Goal: Task Accomplishment & Management: Manage account settings

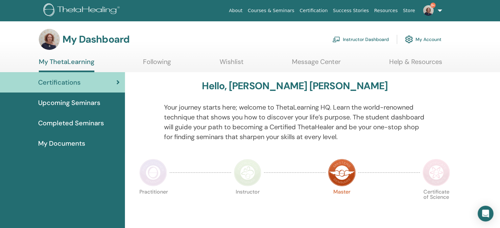
click at [371, 38] on link "Instructor Dashboard" at bounding box center [360, 39] width 56 height 14
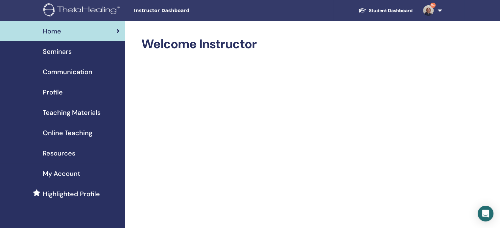
click at [61, 53] on span "Seminars" at bounding box center [57, 52] width 29 height 10
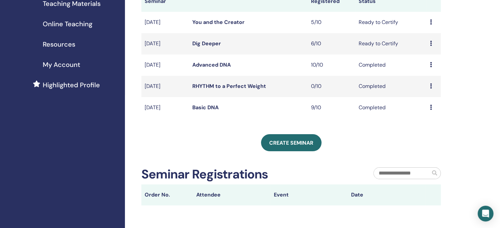
scroll to position [131, 0]
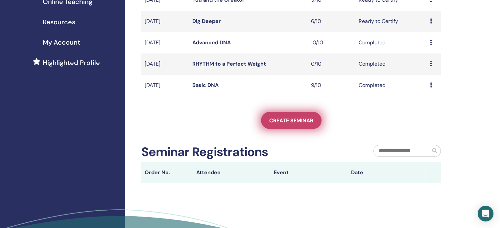
click at [289, 120] on span "Create seminar" at bounding box center [291, 120] width 44 height 7
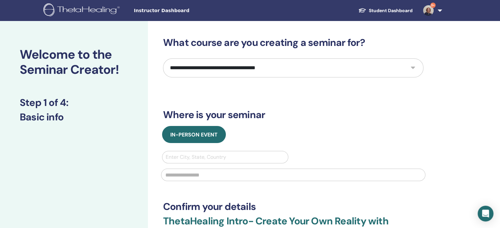
click at [410, 68] on select "**********" at bounding box center [293, 67] width 260 height 19
select select "*"
click at [163, 58] on select "**********" at bounding box center [293, 67] width 260 height 19
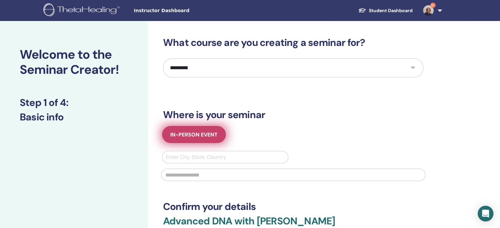
click at [199, 136] on span "In-Person Event" at bounding box center [193, 134] width 47 height 7
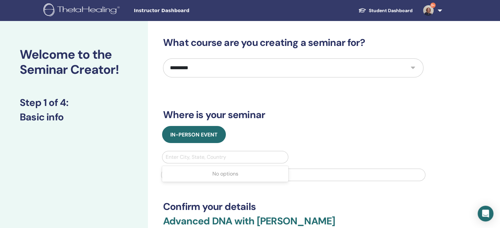
click at [247, 159] on div at bounding box center [225, 157] width 119 height 9
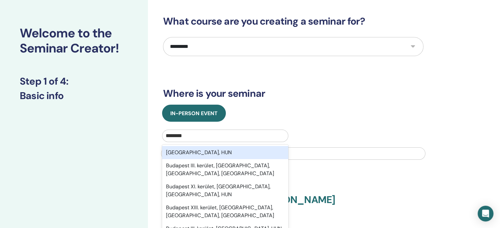
scroll to position [33, 0]
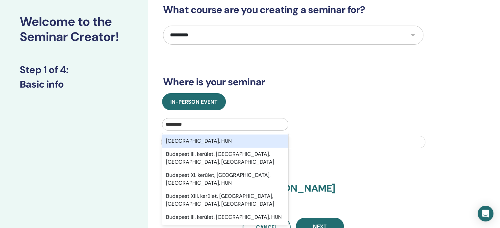
type input "********"
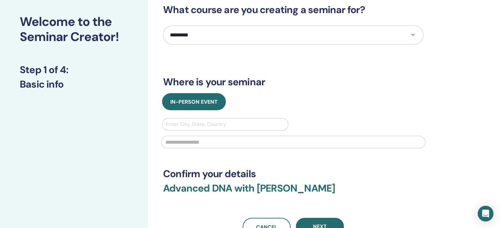
click at [455, 148] on div "**********" at bounding box center [314, 158] width 333 height 340
click at [244, 121] on div at bounding box center [225, 124] width 119 height 9
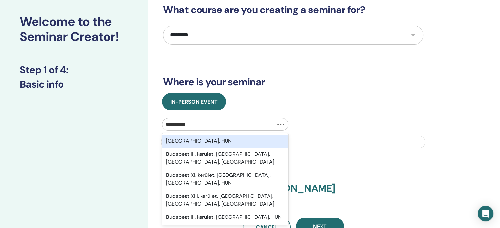
type input "**********"
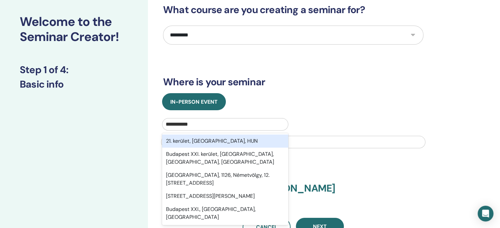
click at [229, 142] on div "21. kerület, Budapest, HUN" at bounding box center [225, 141] width 126 height 13
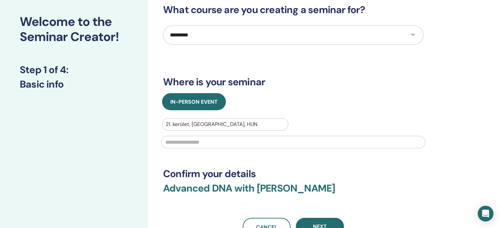
click at [229, 142] on input "text" at bounding box center [293, 142] width 264 height 12
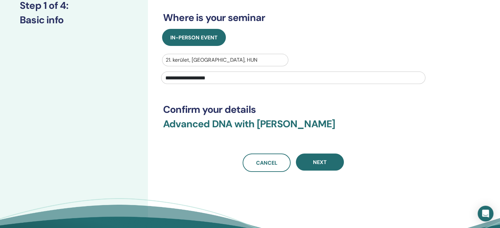
scroll to position [99, 0]
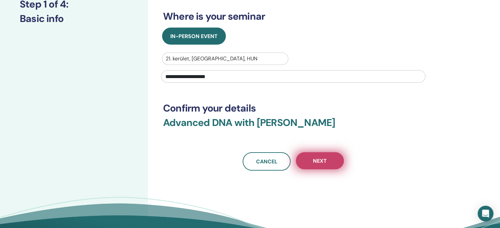
type input "**********"
click at [329, 169] on button "Next" at bounding box center [320, 160] width 48 height 17
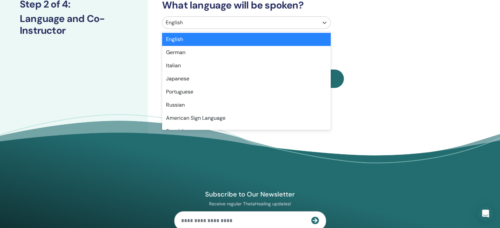
click at [189, 22] on div at bounding box center [240, 22] width 149 height 9
type input "**"
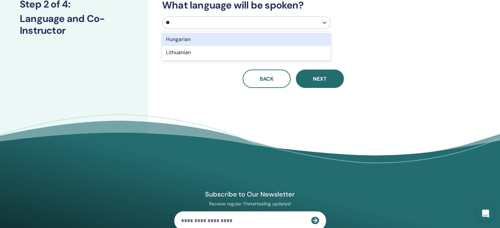
click at [191, 40] on div "Hungarian" at bounding box center [246, 39] width 168 height 13
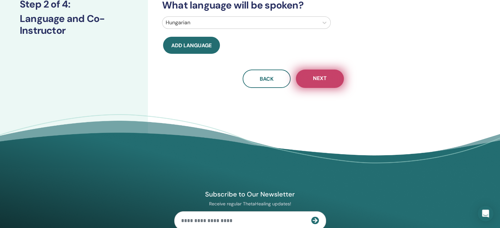
click at [309, 78] on button "Next" at bounding box center [320, 79] width 48 height 18
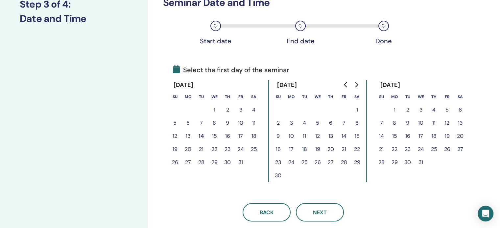
click at [241, 136] on button "17" at bounding box center [240, 136] width 13 height 13
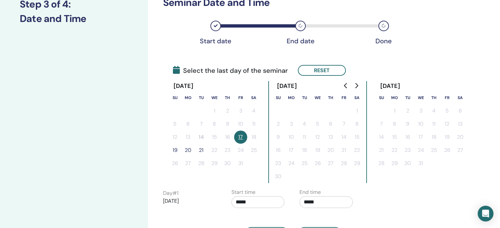
click at [177, 149] on button "19" at bounding box center [174, 150] width 13 height 13
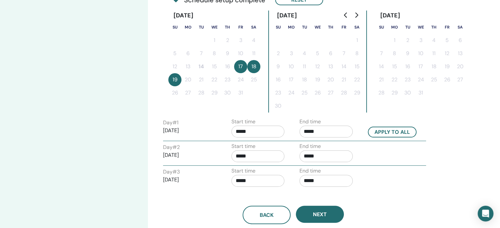
scroll to position [197, 0]
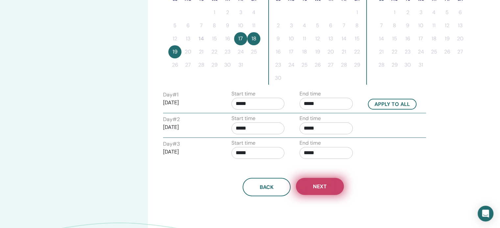
click at [321, 188] on span "Next" at bounding box center [320, 186] width 14 height 7
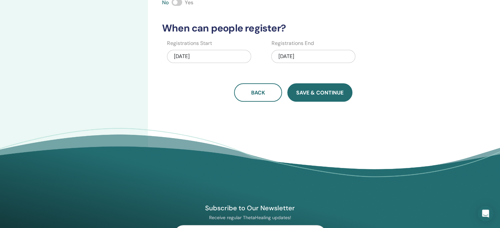
click at [319, 93] on span "Save & Continue" at bounding box center [319, 92] width 47 height 7
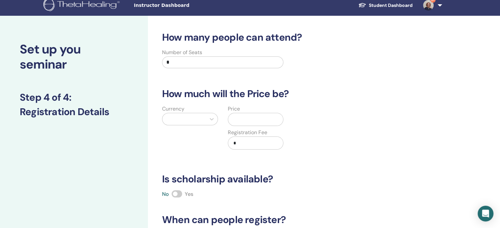
scroll to position [0, 0]
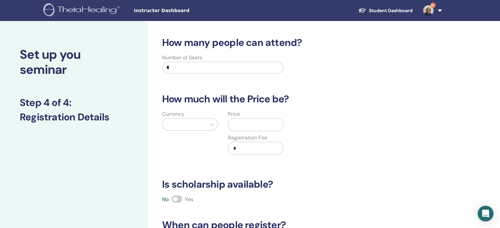
click at [182, 67] on input "*" at bounding box center [222, 68] width 121 height 12
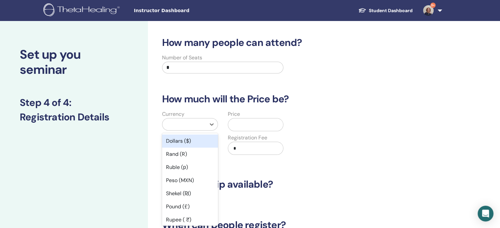
click at [187, 121] on div at bounding box center [184, 124] width 37 height 9
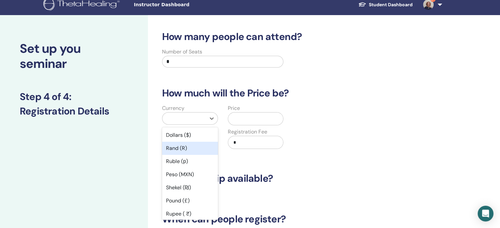
type input "*"
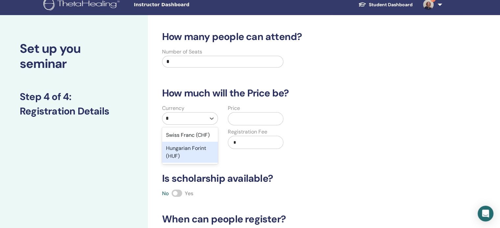
click at [210, 155] on div "Hungarian Forint (HUF)" at bounding box center [190, 152] width 56 height 21
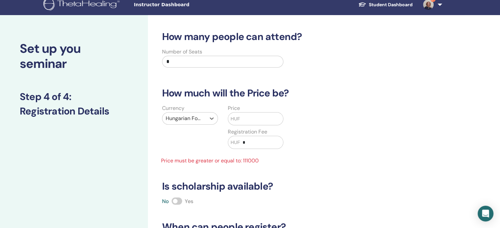
click at [256, 120] on input "text" at bounding box center [261, 119] width 43 height 12
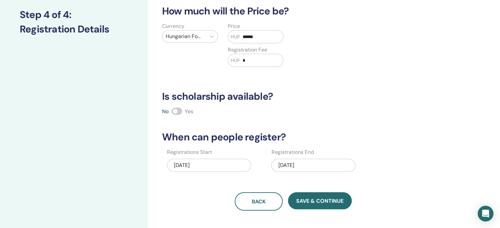
scroll to position [104, 0]
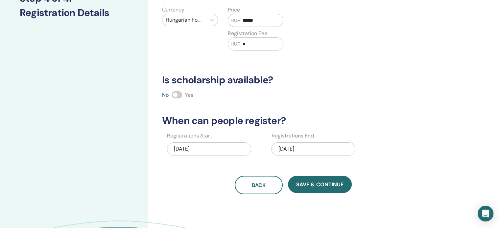
type input "******"
click at [174, 94] on span at bounding box center [176, 94] width 11 height 7
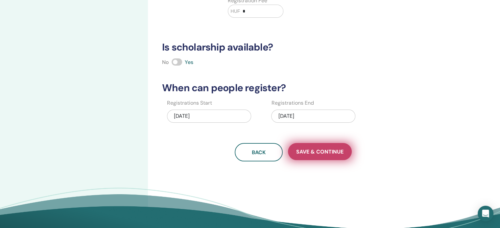
click at [305, 155] on button "Save & Continue" at bounding box center [320, 151] width 64 height 17
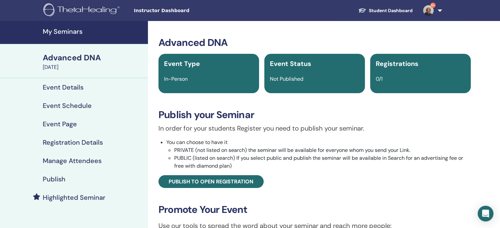
drag, startPoint x: 357, startPoint y: 118, endPoint x: 229, endPoint y: 183, distance: 144.4
click at [229, 183] on span "Publish to open registration" at bounding box center [210, 181] width 85 height 7
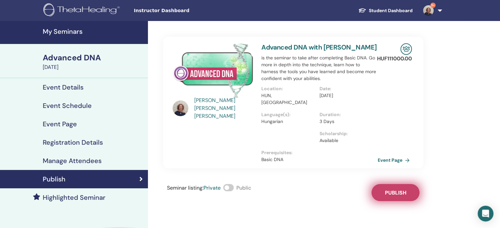
click at [396, 194] on span "Publish" at bounding box center [395, 193] width 21 height 7
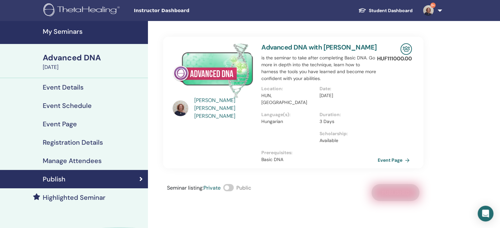
click at [69, 57] on div "Advanced DNA" at bounding box center [93, 57] width 101 height 11
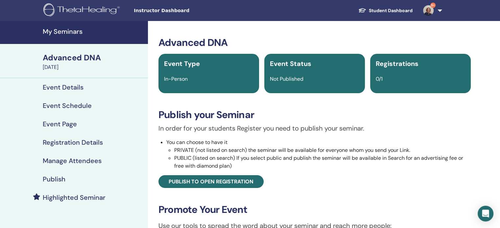
click at [75, 59] on div "Advanced DNA" at bounding box center [93, 57] width 101 height 11
click at [78, 57] on div "Advanced DNA" at bounding box center [93, 57] width 101 height 11
click at [70, 89] on h4 "Event Details" at bounding box center [63, 87] width 41 height 8
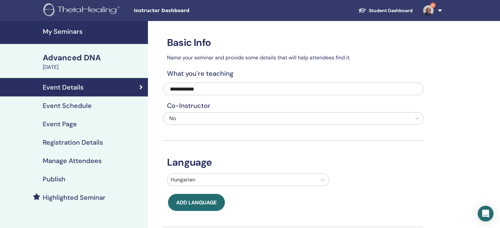
click at [396, 10] on link "Student Dashboard" at bounding box center [385, 11] width 65 height 12
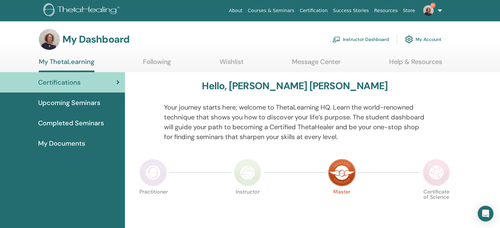
click at [375, 38] on link "Instructor Dashboard" at bounding box center [360, 39] width 56 height 14
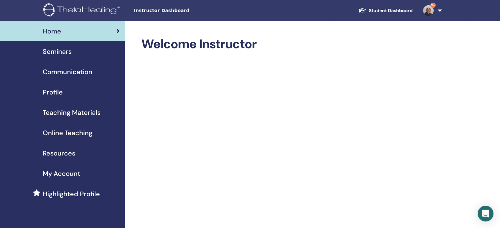
click at [64, 50] on span "Seminars" at bounding box center [57, 52] width 29 height 10
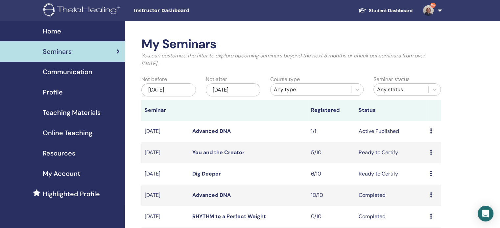
click at [431, 131] on div "Preview Edit Attendees Cancel" at bounding box center [434, 131] width 8 height 8
click at [219, 126] on td "Advanced DNA" at bounding box center [248, 131] width 119 height 21
click at [219, 130] on link "Advanced DNA" at bounding box center [211, 131] width 38 height 7
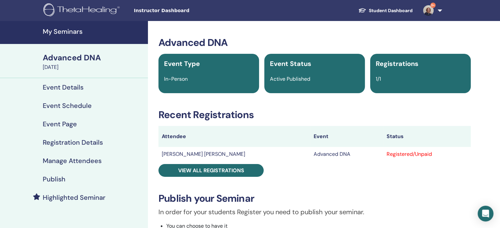
click at [395, 153] on div "Registered/Unpaid" at bounding box center [426, 154] width 81 height 8
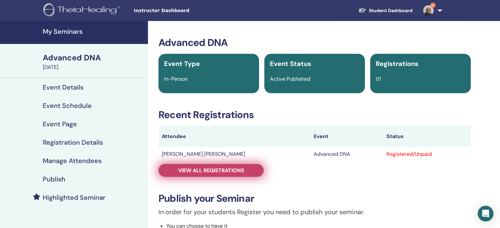
click at [205, 170] on span "View all registrations" at bounding box center [211, 170] width 66 height 7
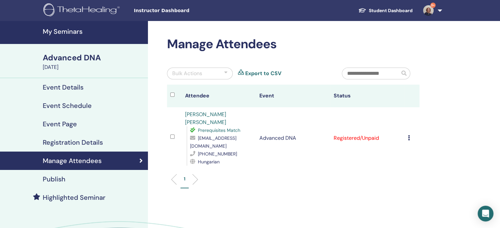
click at [408, 135] on icon at bounding box center [409, 137] width 2 height 5
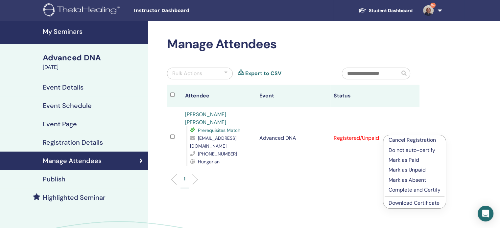
click at [412, 189] on p "Complete and Certify" at bounding box center [414, 190] width 52 height 8
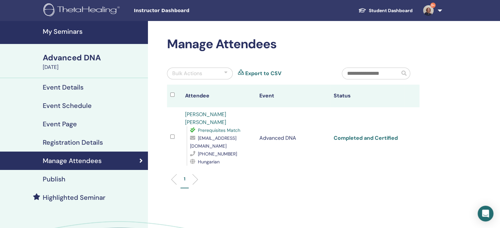
click at [376, 137] on link "Completed and Certified" at bounding box center [365, 138] width 64 height 7
